Goal: Task Accomplishment & Management: Manage account settings

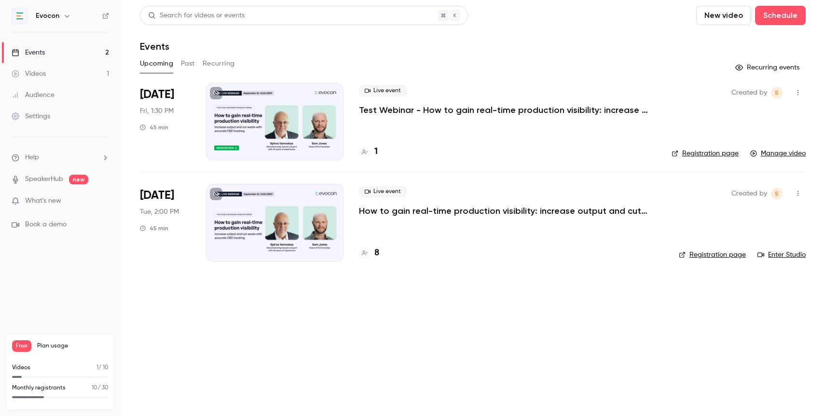
click at [717, 253] on link "Registration page" at bounding box center [712, 255] width 67 height 10
click at [278, 233] on div at bounding box center [275, 222] width 138 height 77
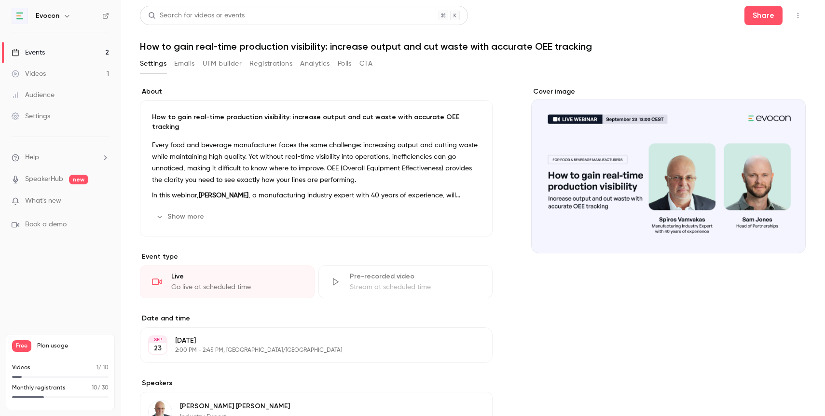
click at [266, 64] on button "Registrations" at bounding box center [271, 63] width 43 height 15
